Goal: Transaction & Acquisition: Purchase product/service

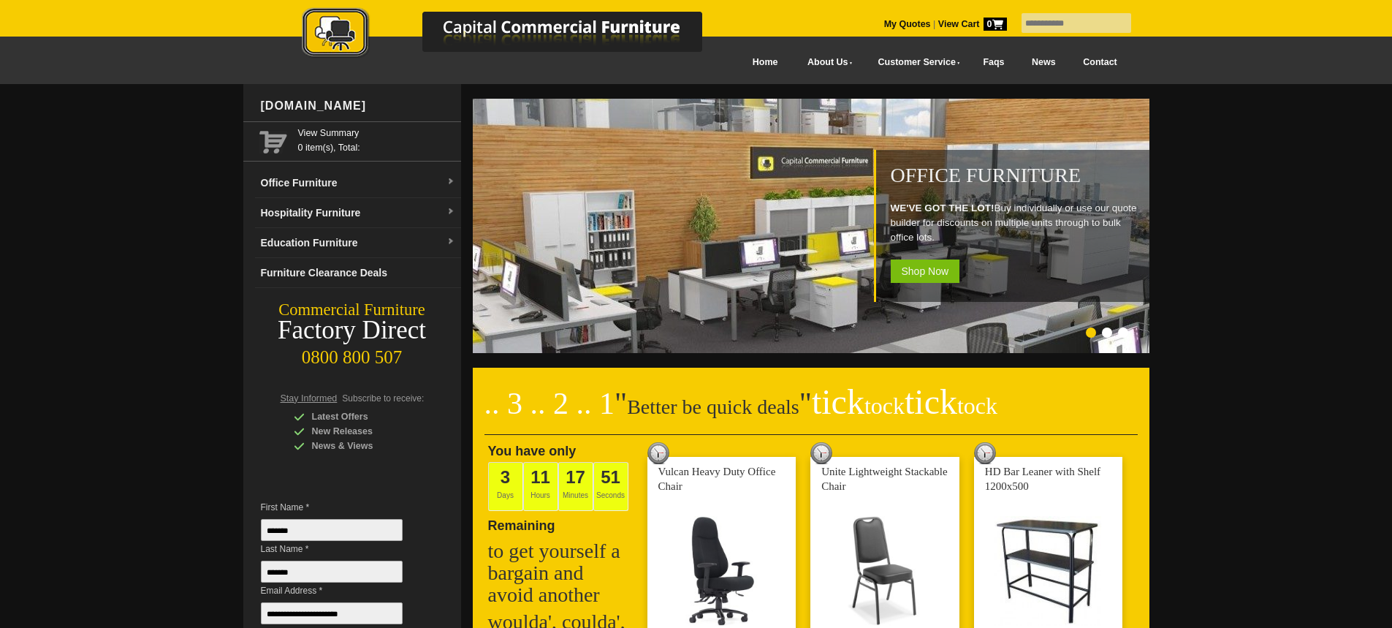
click at [1027, 18] on input "text" at bounding box center [1077, 23] width 110 height 20
click at [1029, 22] on input "text" at bounding box center [1077, 23] width 110 height 20
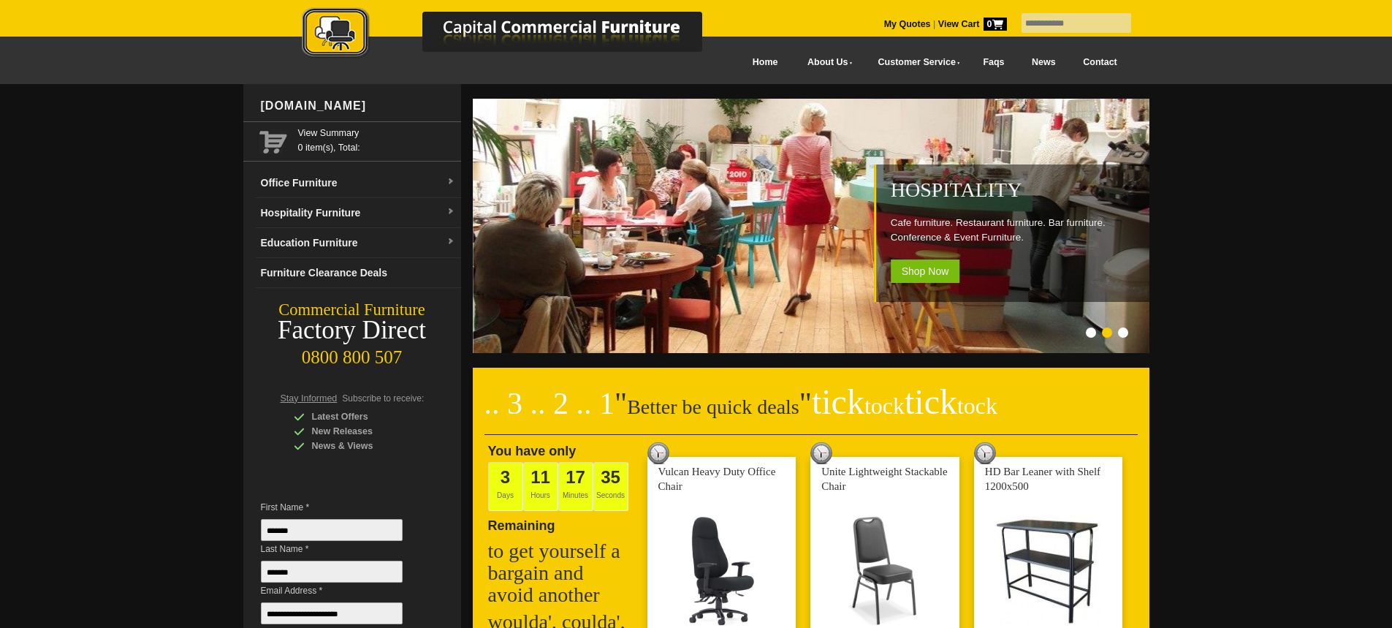
type input "**********"
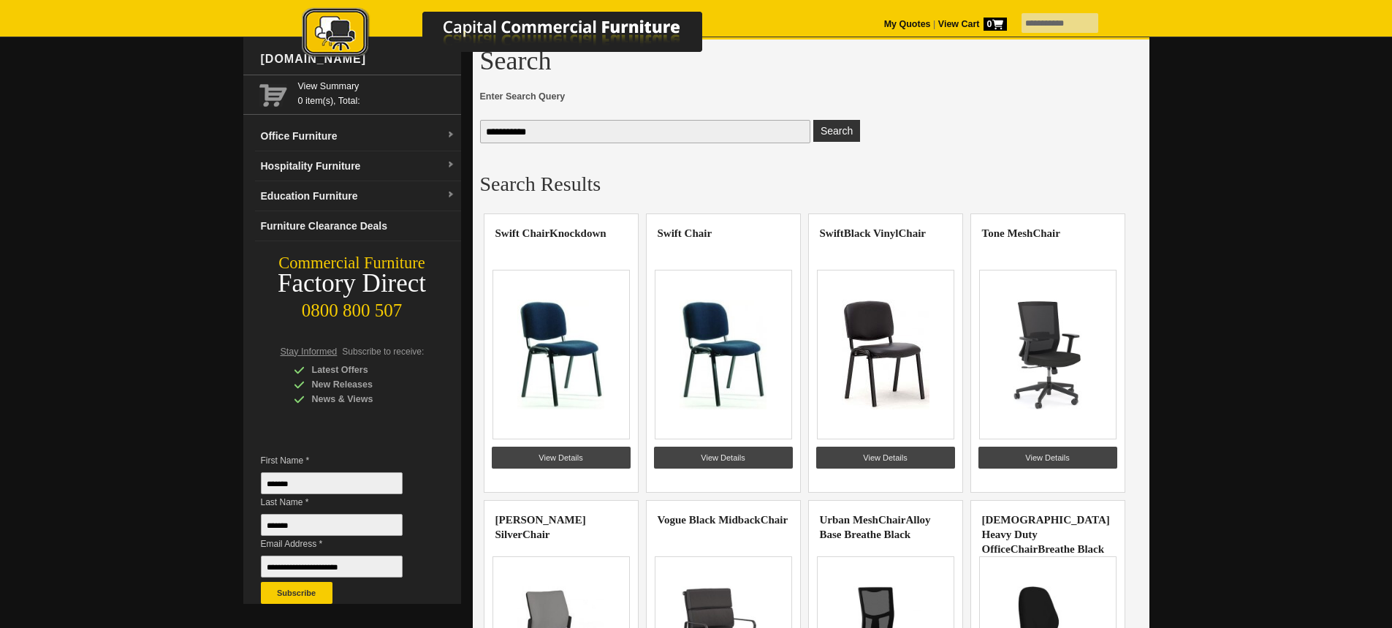
scroll to position [73, 0]
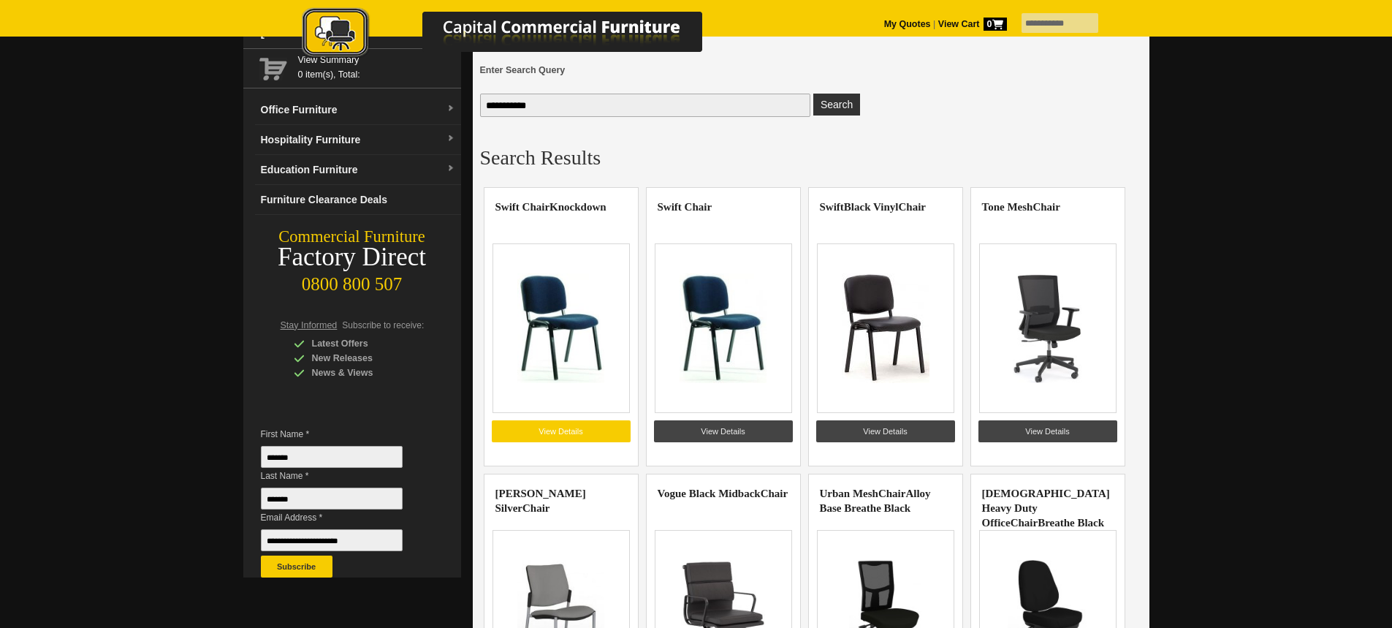
click at [577, 430] on link "View Details" at bounding box center [561, 431] width 139 height 22
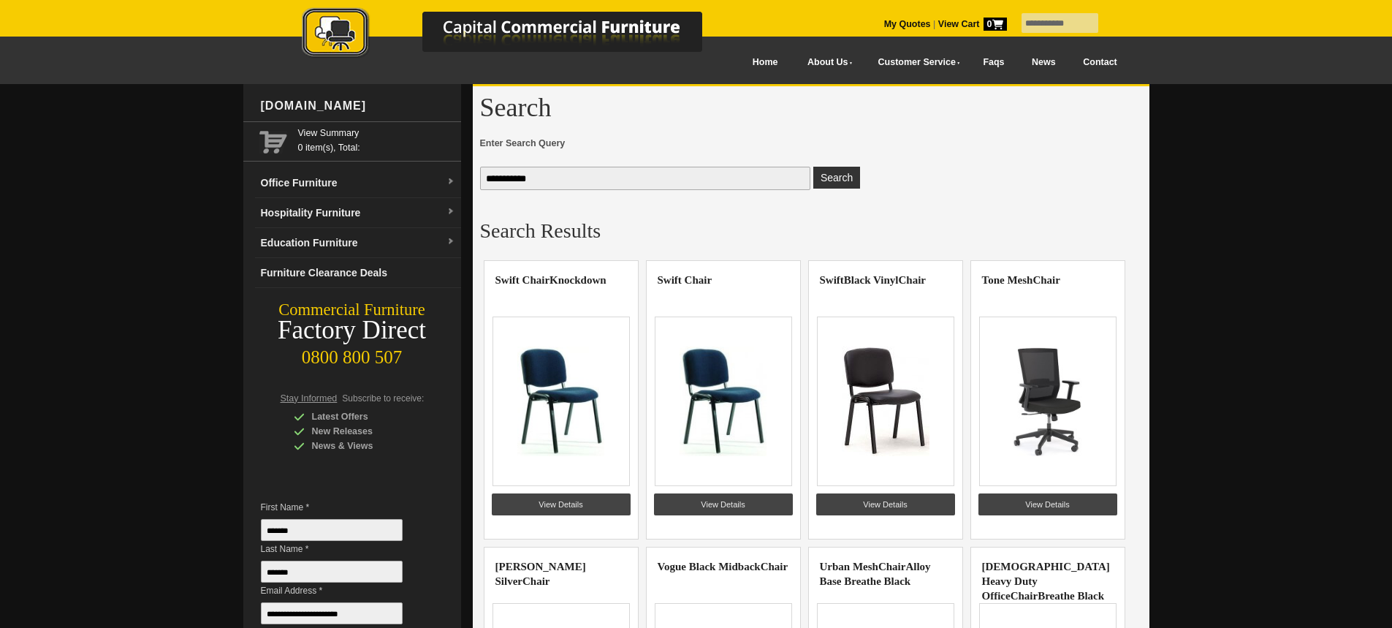
scroll to position [73, 0]
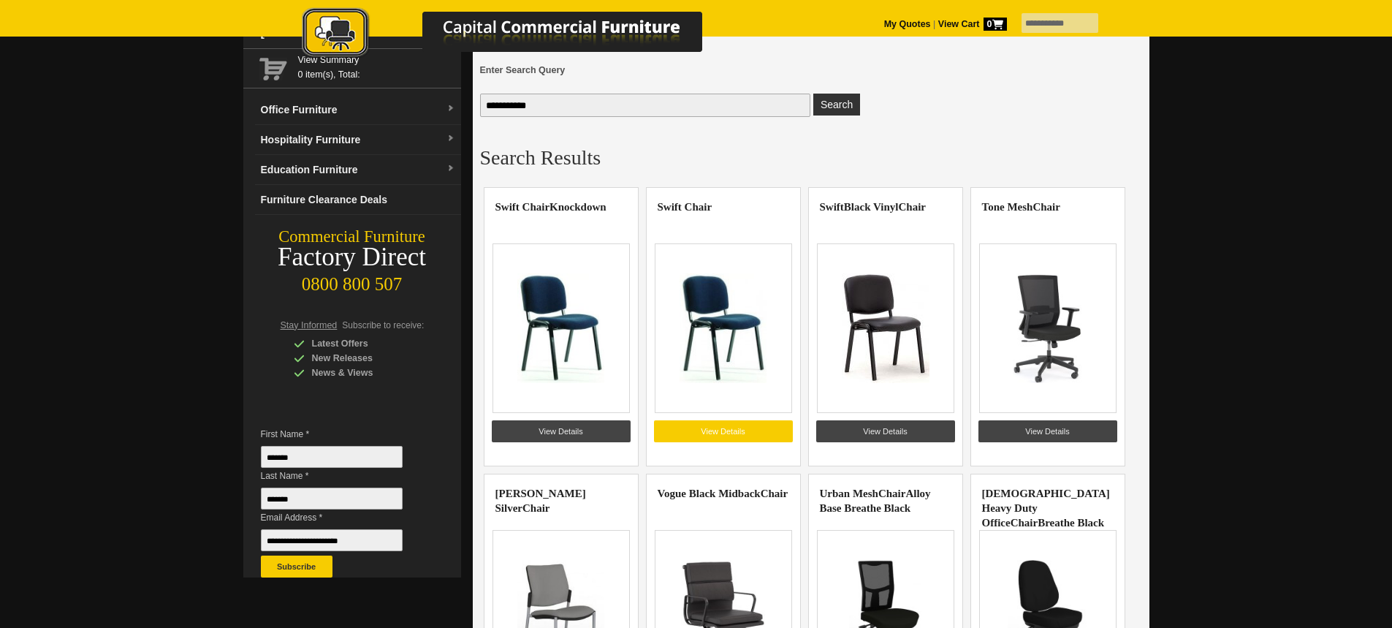
click at [749, 428] on link "View Details" at bounding box center [723, 431] width 139 height 22
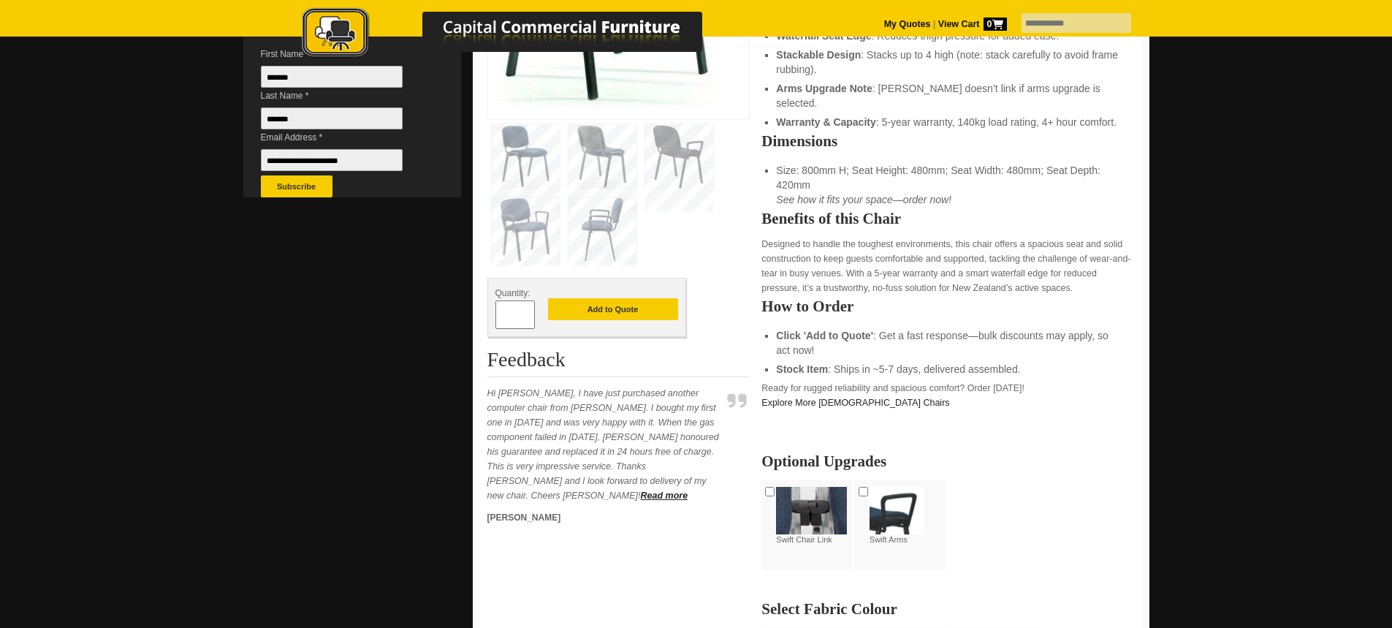
scroll to position [452, 0]
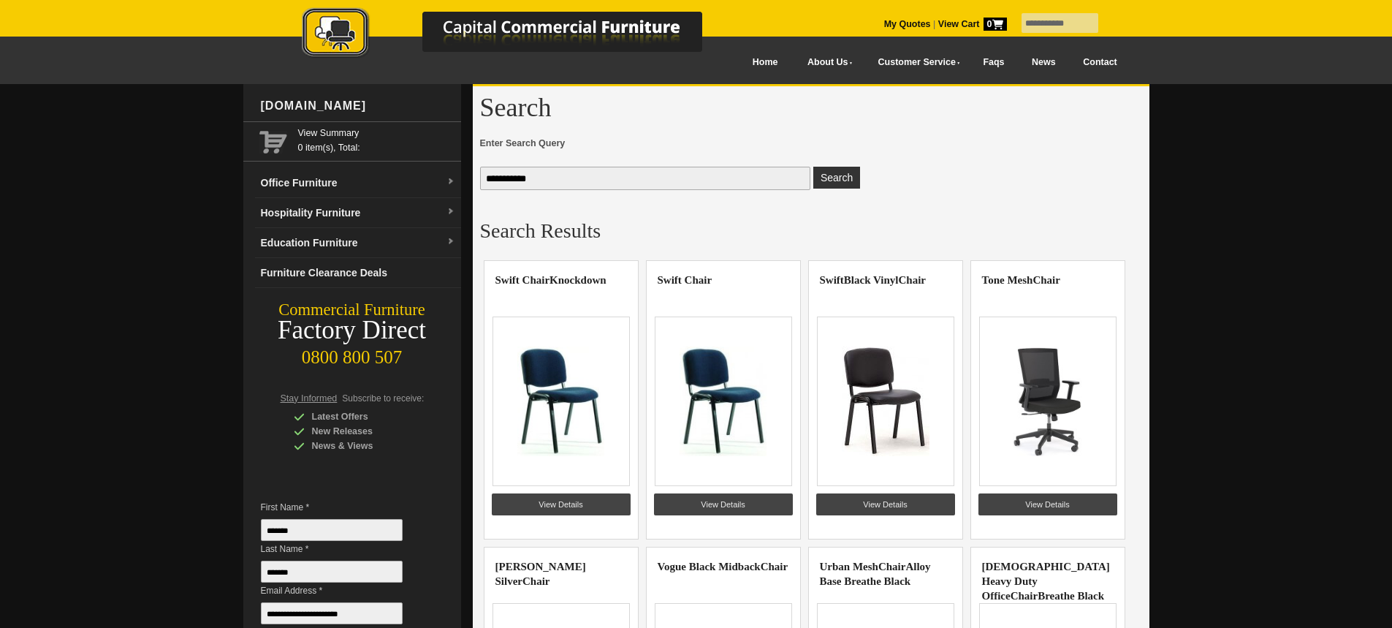
scroll to position [73, 0]
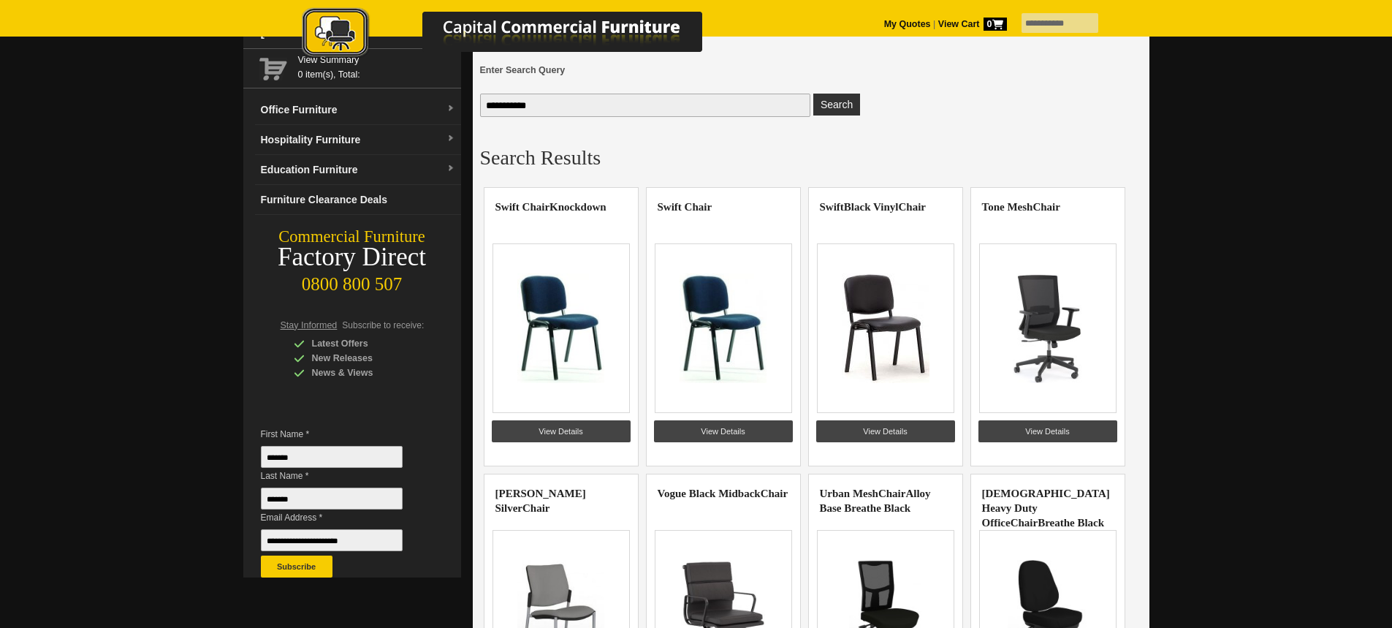
click at [547, 333] on img at bounding box center [560, 328] width 113 height 110
click at [562, 426] on link "View Details" at bounding box center [561, 431] width 139 height 22
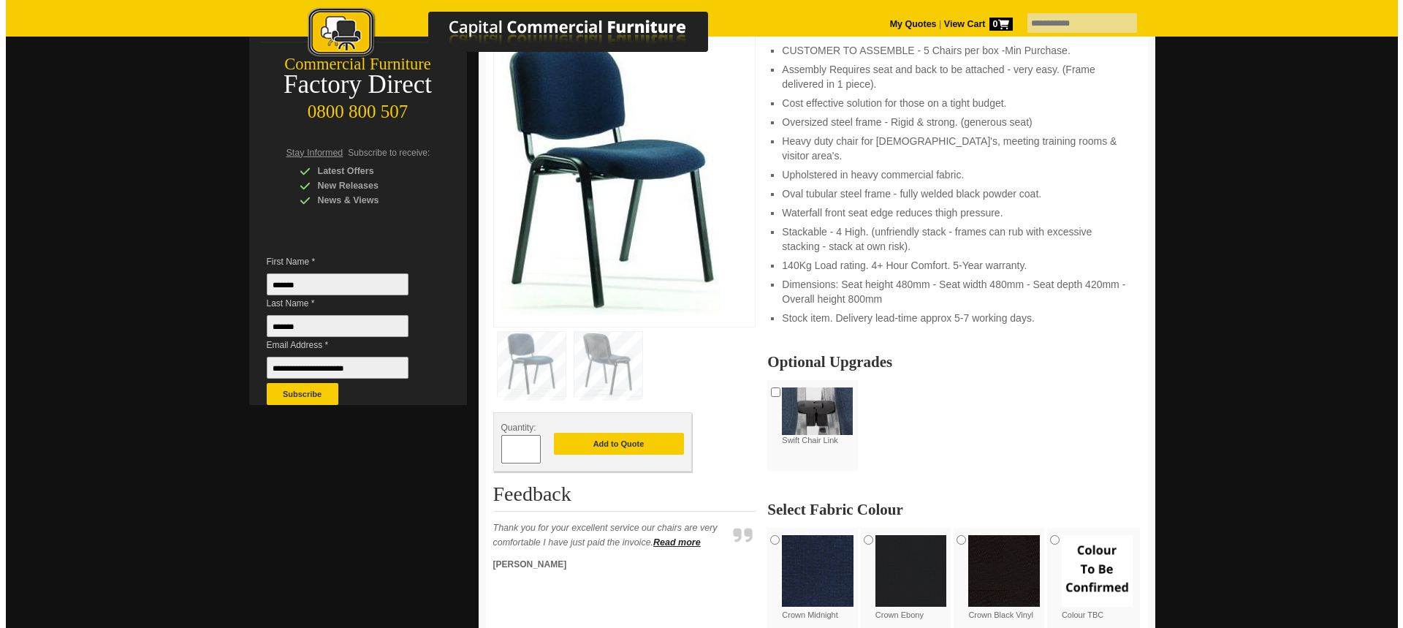
scroll to position [219, 0]
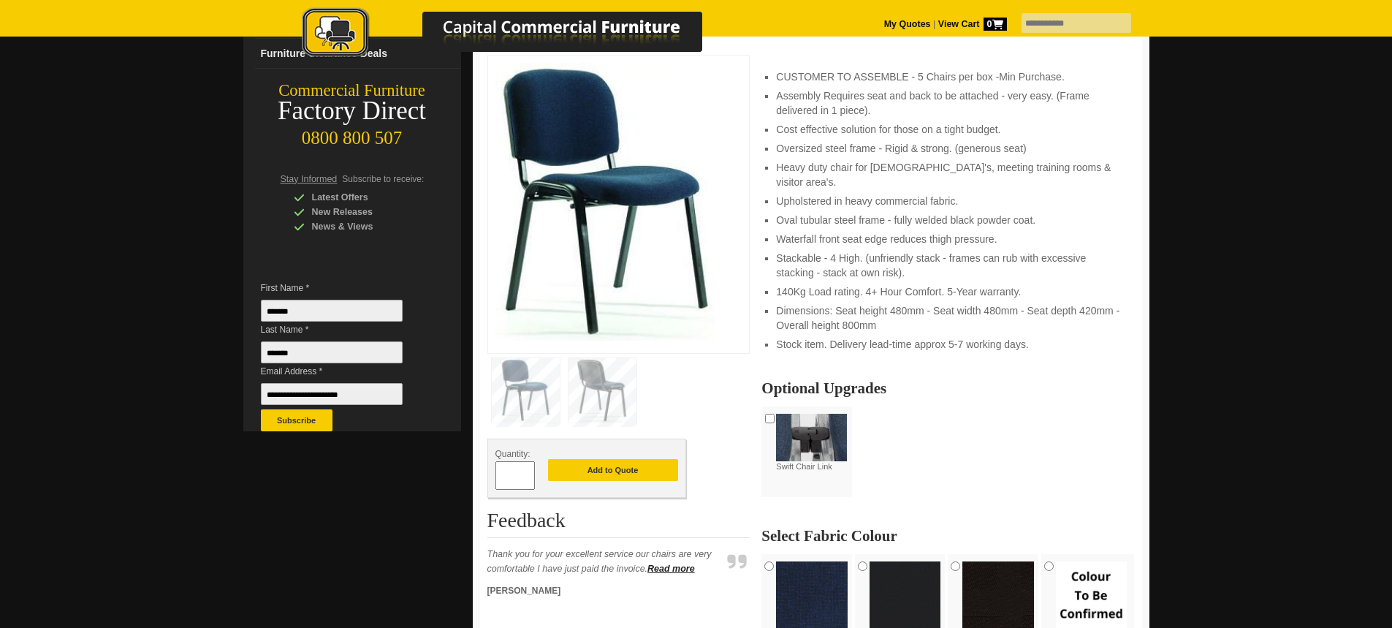
click at [583, 387] on img at bounding box center [603, 390] width 68 height 64
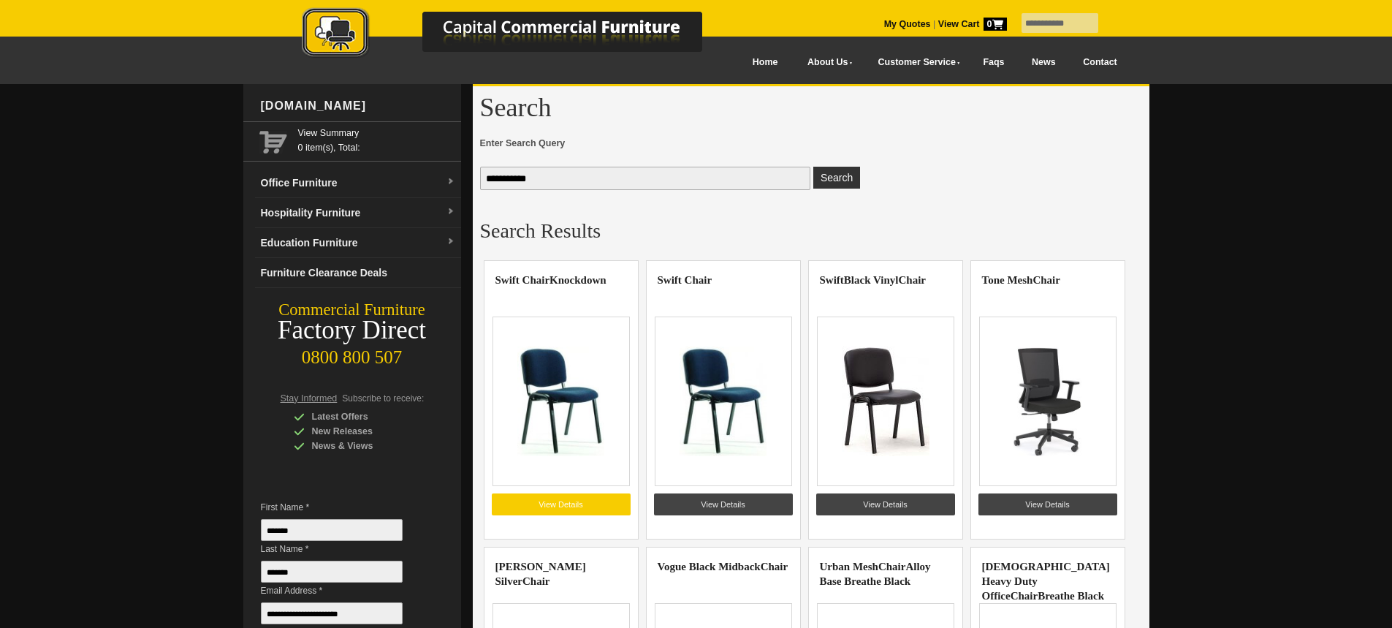
scroll to position [73, 0]
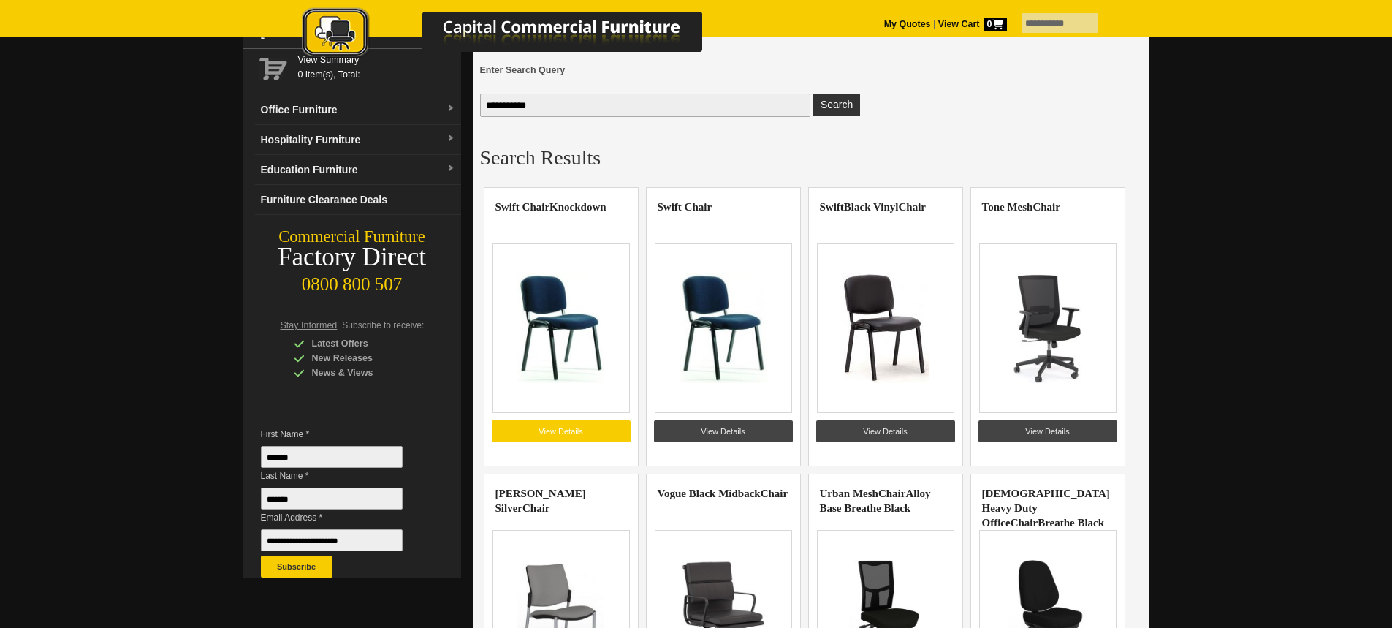
click at [569, 428] on link "View Details" at bounding box center [561, 431] width 139 height 22
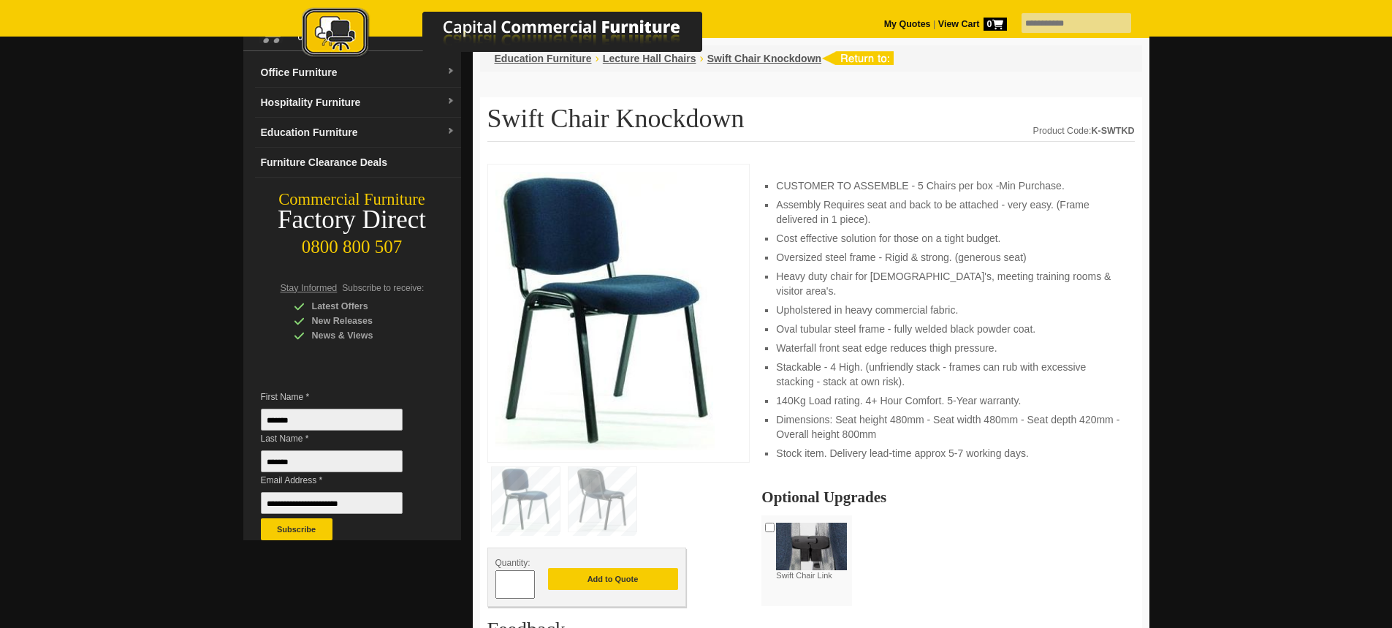
scroll to position [107, 0]
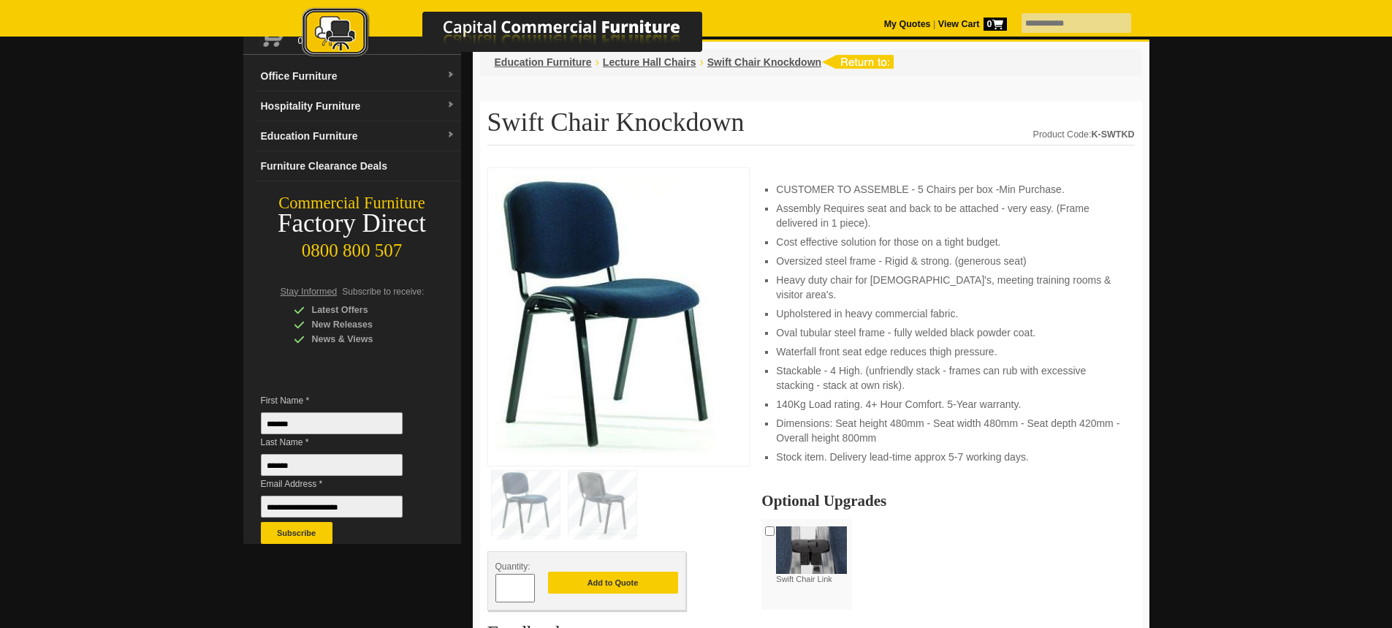
click at [803, 526] on img at bounding box center [811, 550] width 71 height 48
click at [813, 535] on img at bounding box center [811, 550] width 71 height 48
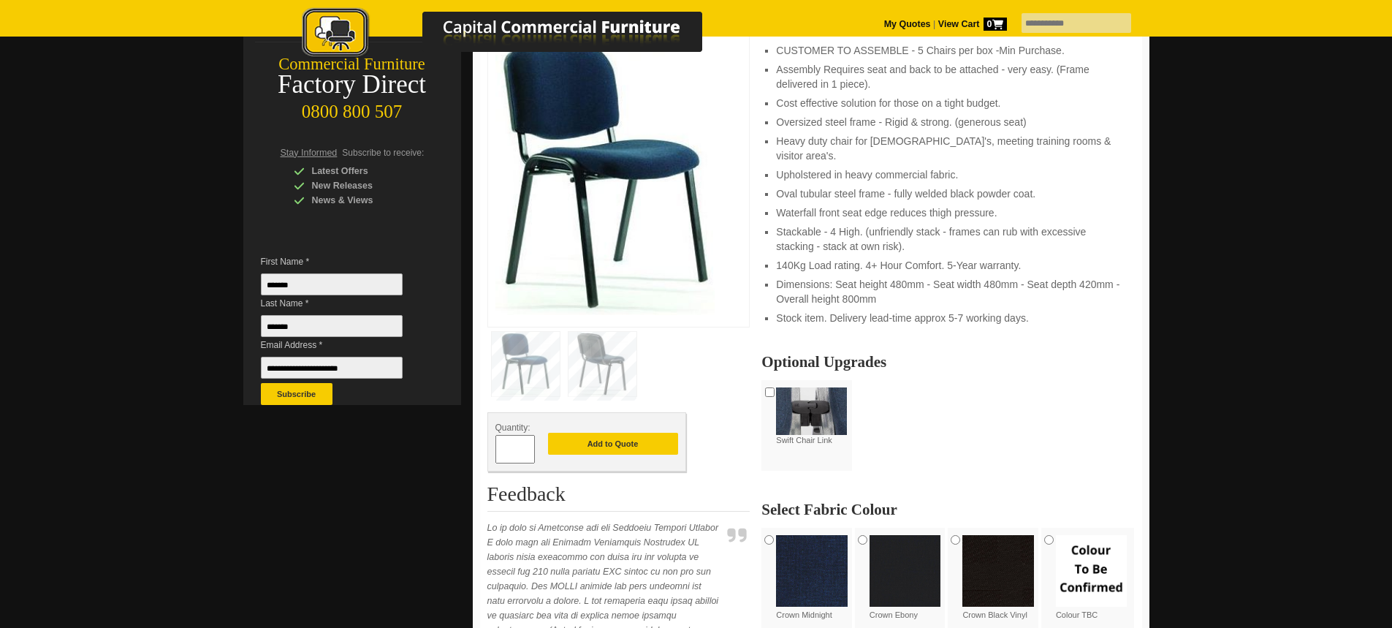
scroll to position [326, 0]
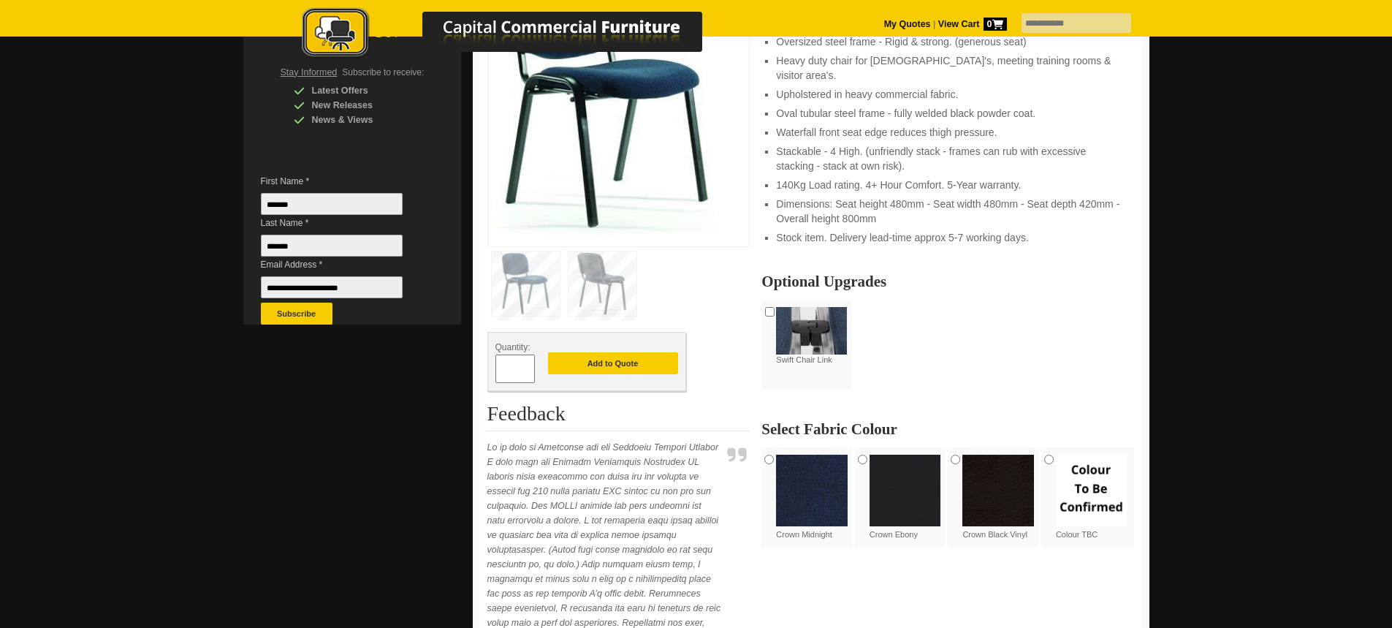
click at [924, 308] on div "**********" at bounding box center [947, 410] width 373 height 273
click at [912, 335] on div "**********" at bounding box center [947, 410] width 373 height 273
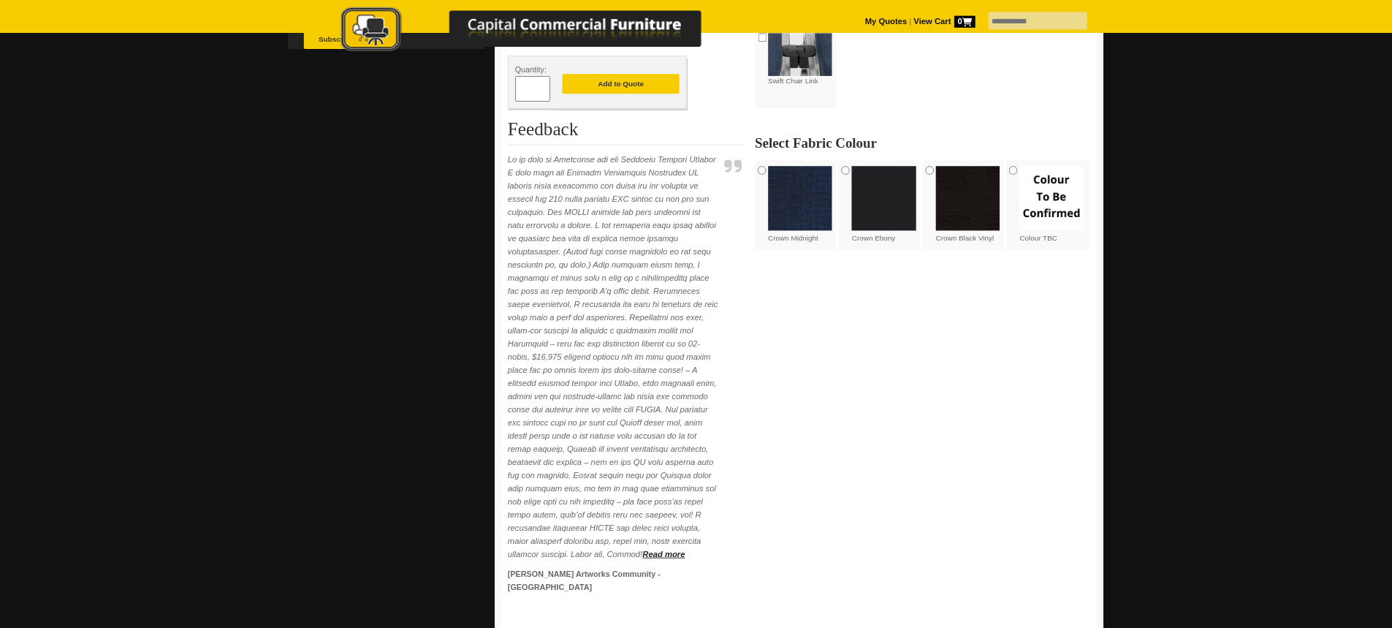
scroll to position [604, 0]
